Goal: Task Accomplishment & Management: Complete application form

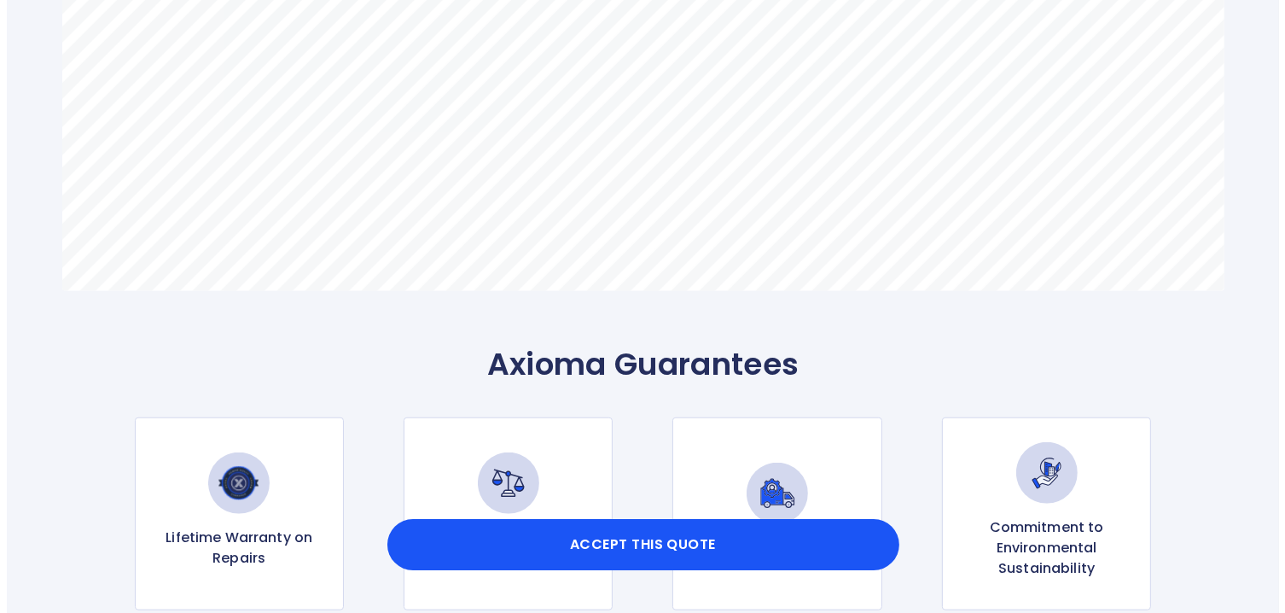
scroll to position [1388, 0]
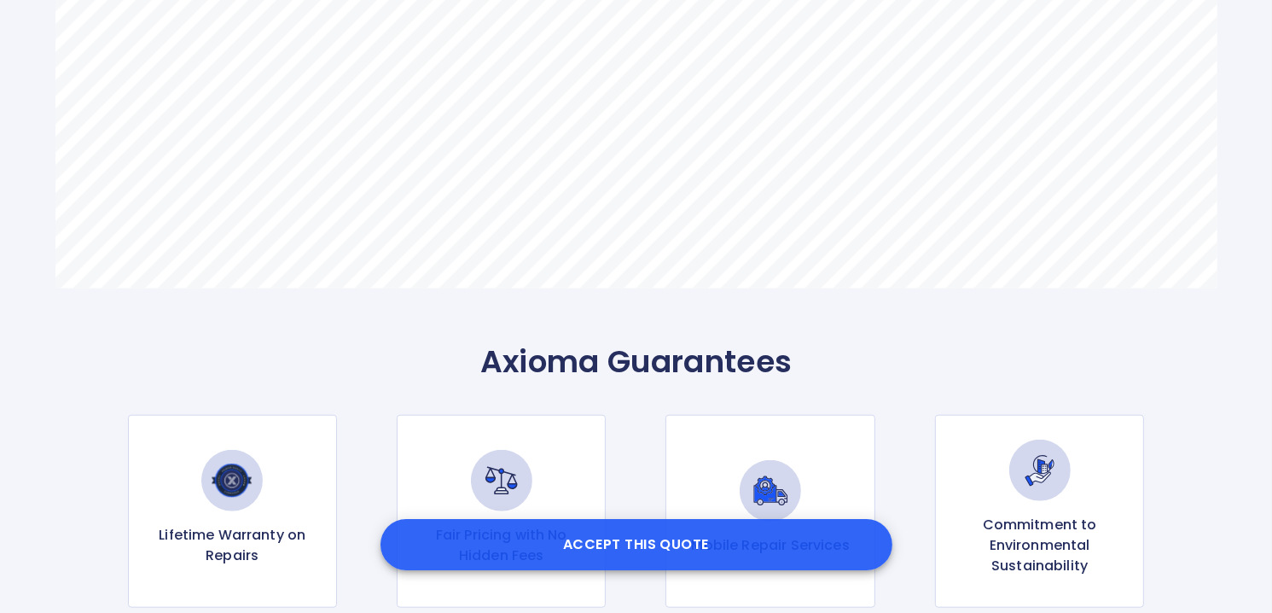
click at [656, 541] on button "Accept this Quote" at bounding box center [637, 544] width 512 height 51
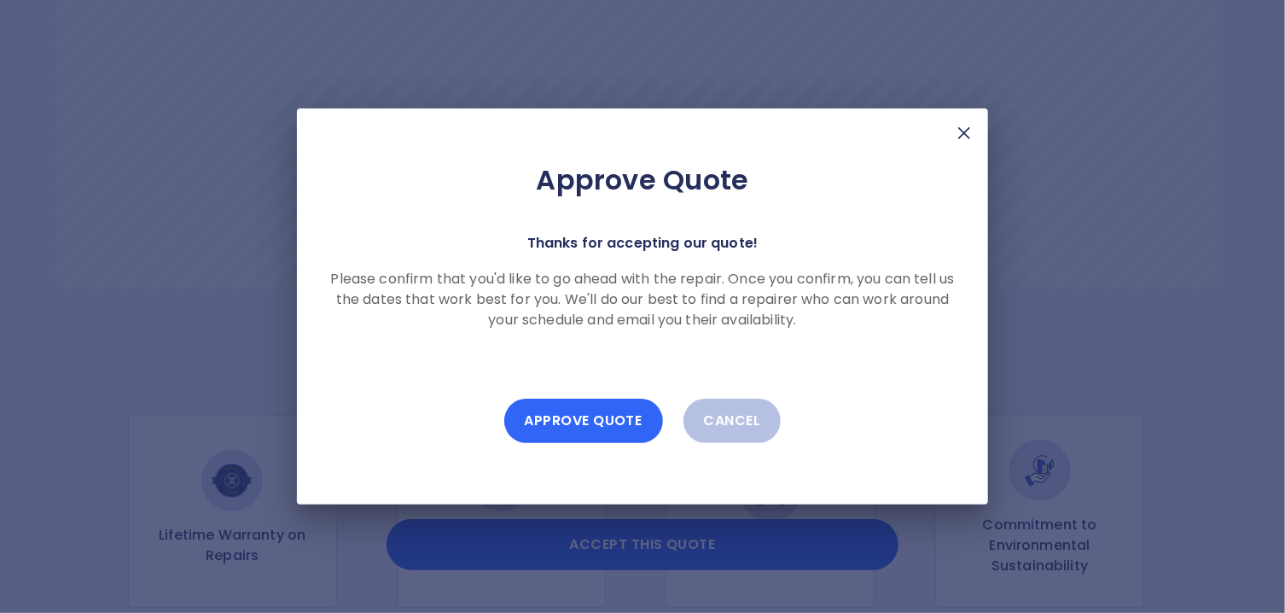
click at [585, 424] on button "Approve Quote" at bounding box center [583, 420] width 159 height 44
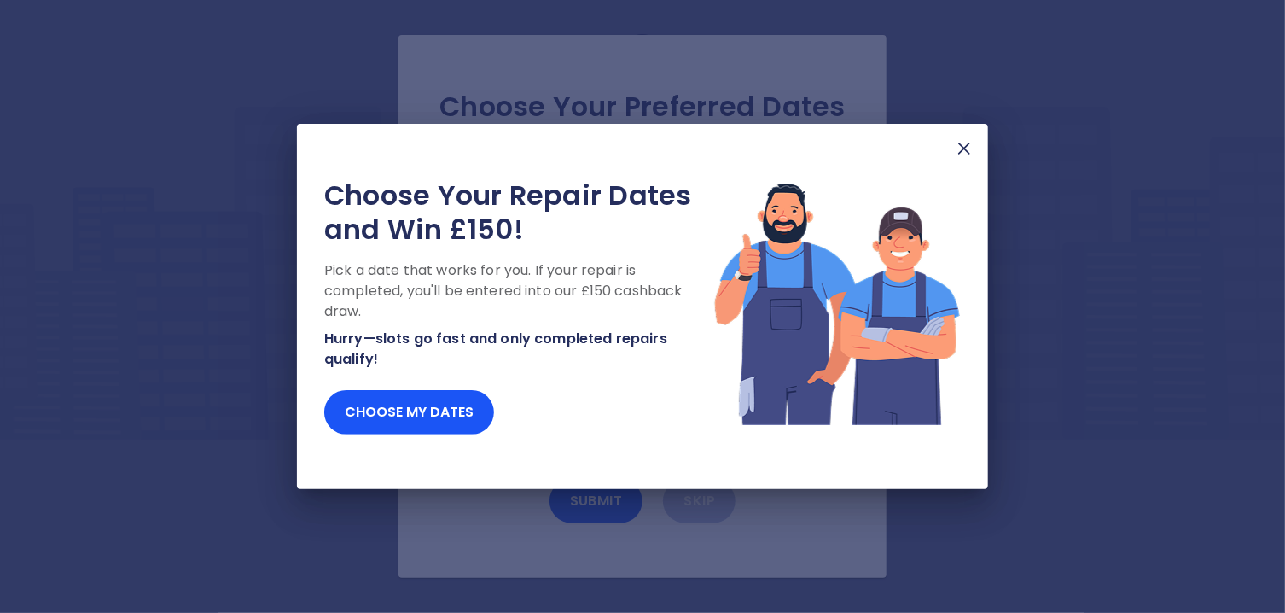
click at [968, 148] on img at bounding box center [964, 148] width 20 height 20
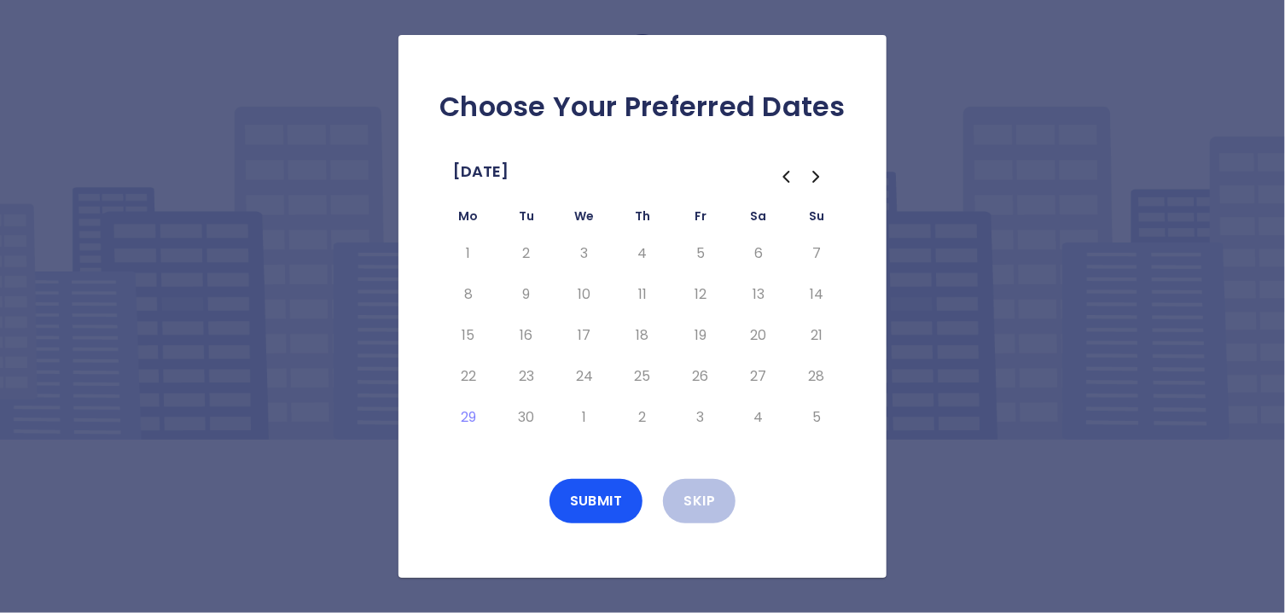
click at [818, 176] on icon "Go to the Next Month" at bounding box center [815, 177] width 5 height 10
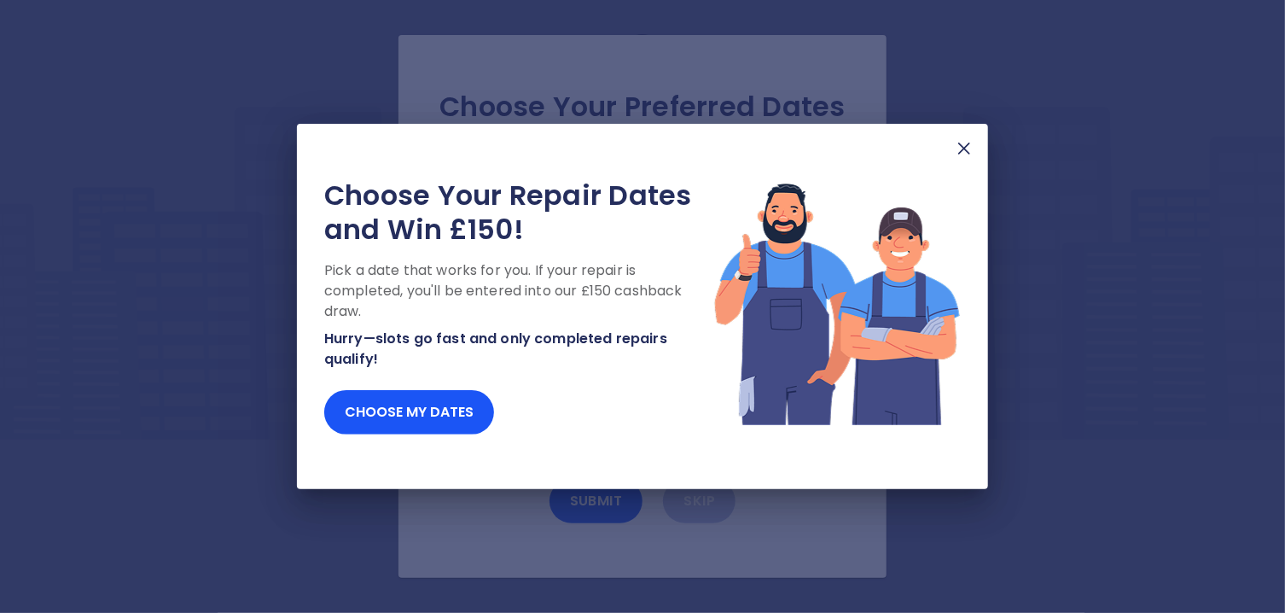
click at [968, 148] on img at bounding box center [964, 148] width 20 height 20
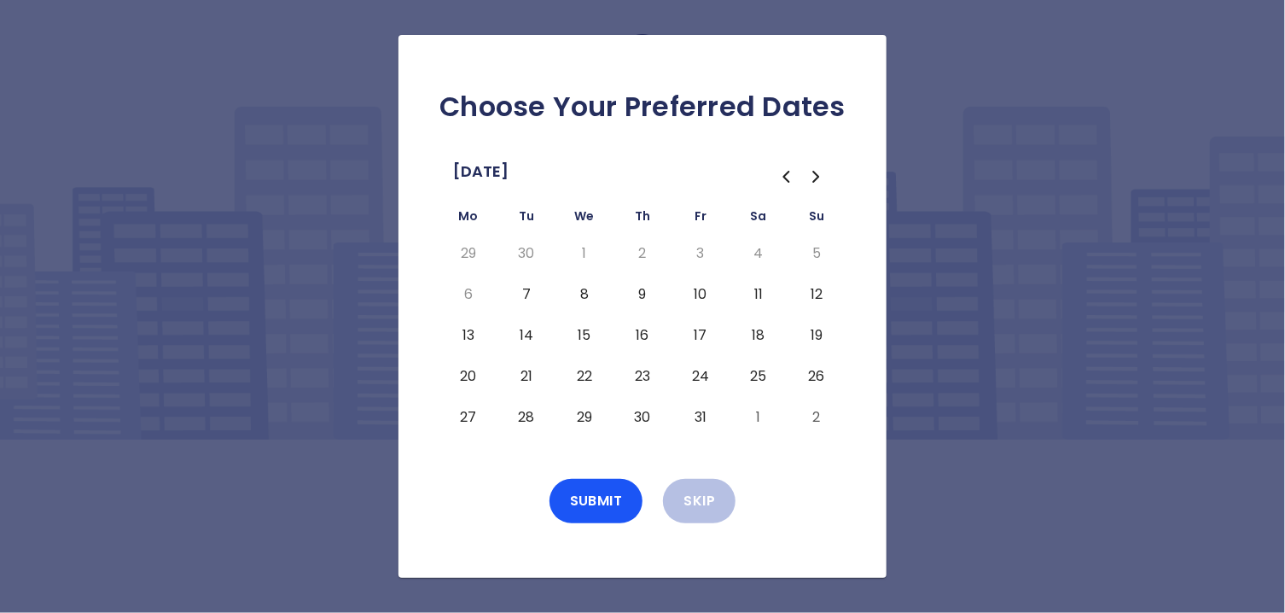
click at [701, 297] on button "10" at bounding box center [700, 294] width 31 height 27
click at [701, 298] on button "10" at bounding box center [700, 294] width 31 height 27
click at [599, 513] on button "Submit" at bounding box center [596, 501] width 94 height 44
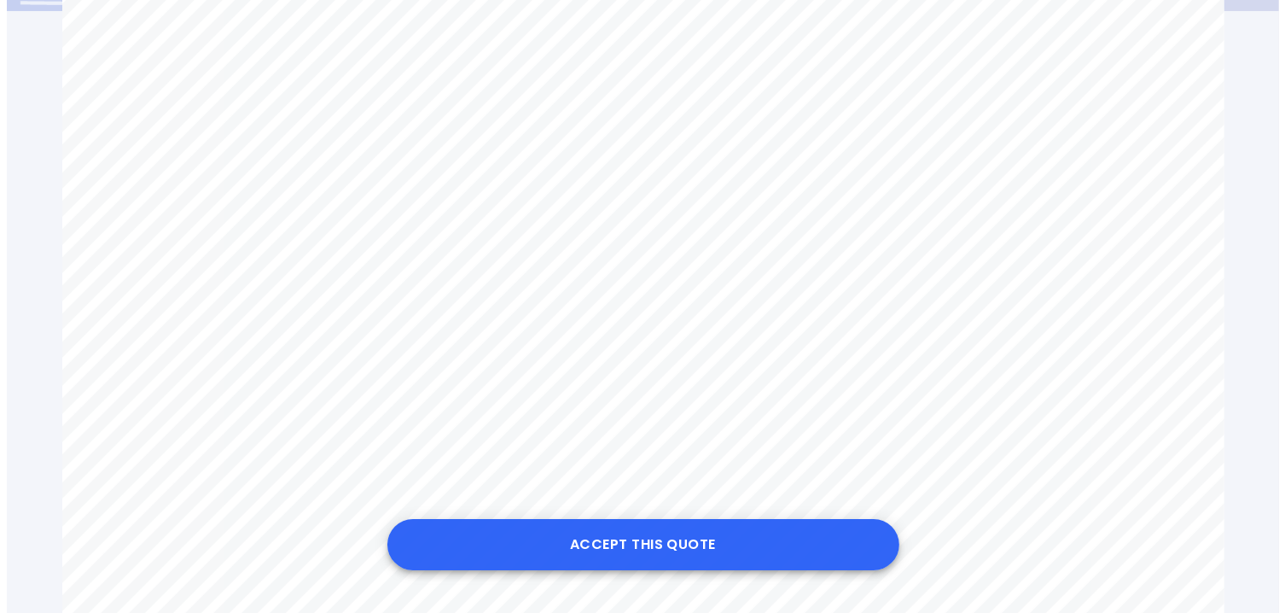
scroll to position [424, 0]
click at [659, 545] on button "Accept this Quote" at bounding box center [637, 544] width 512 height 51
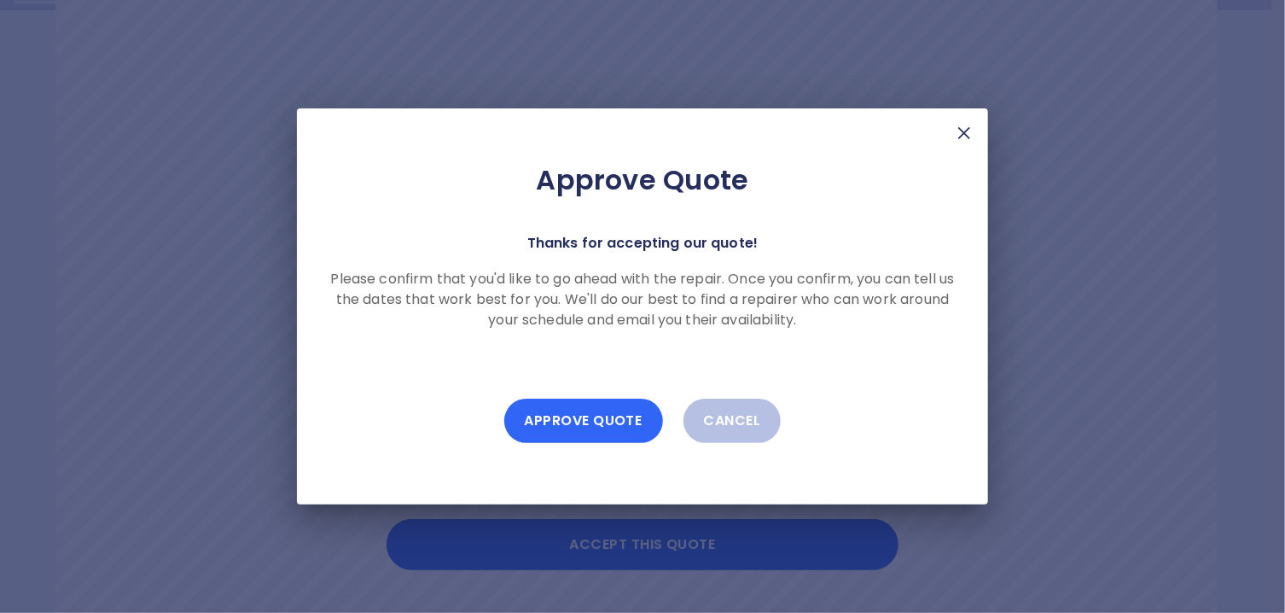
click at [588, 410] on button "Approve Quote" at bounding box center [583, 420] width 159 height 44
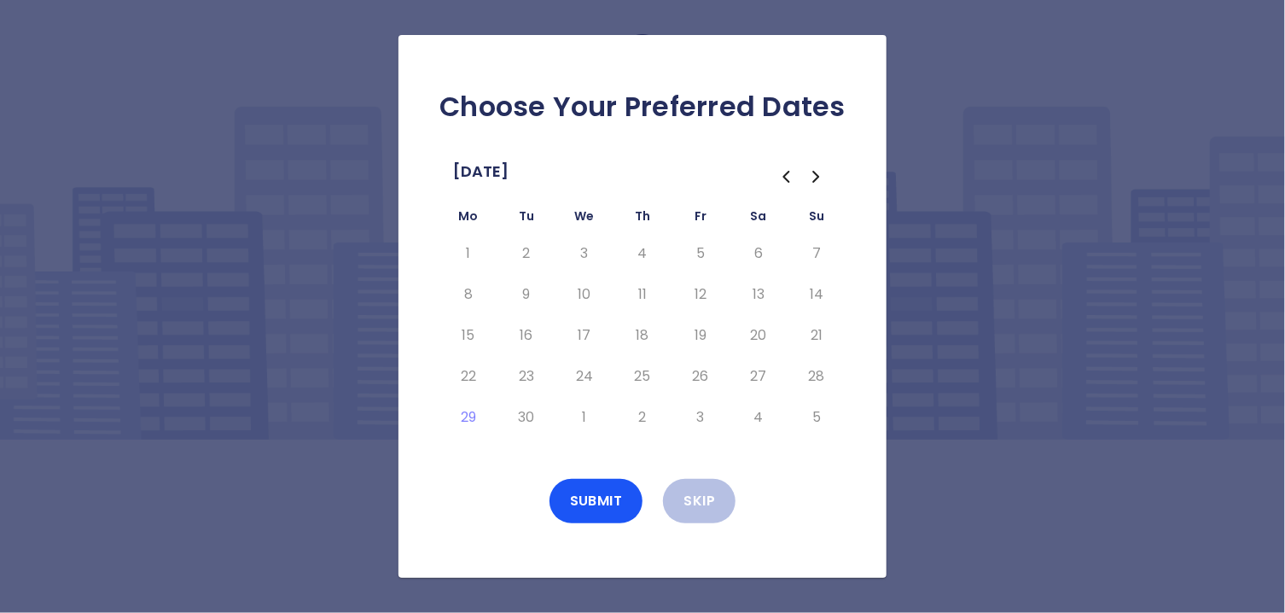
click at [812, 172] on icon "Go to the Next Month" at bounding box center [816, 176] width 20 height 20
click at [701, 297] on button "10" at bounding box center [700, 294] width 31 height 27
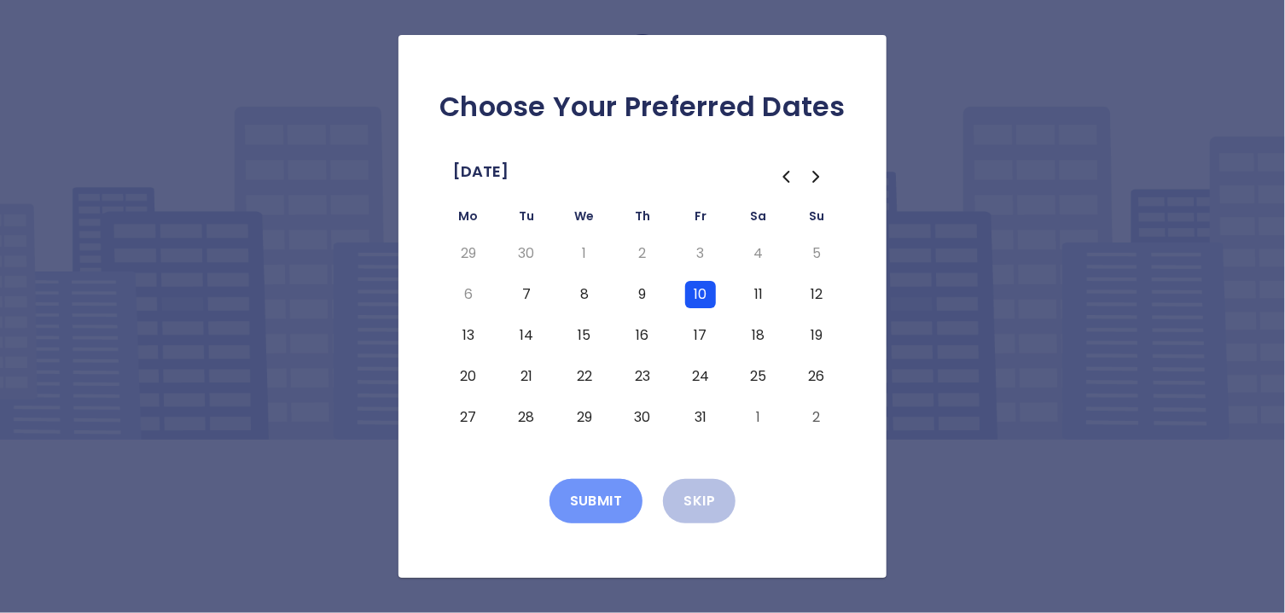
click at [594, 503] on button "Submit" at bounding box center [596, 501] width 94 height 44
